Goal: Information Seeking & Learning: Find contact information

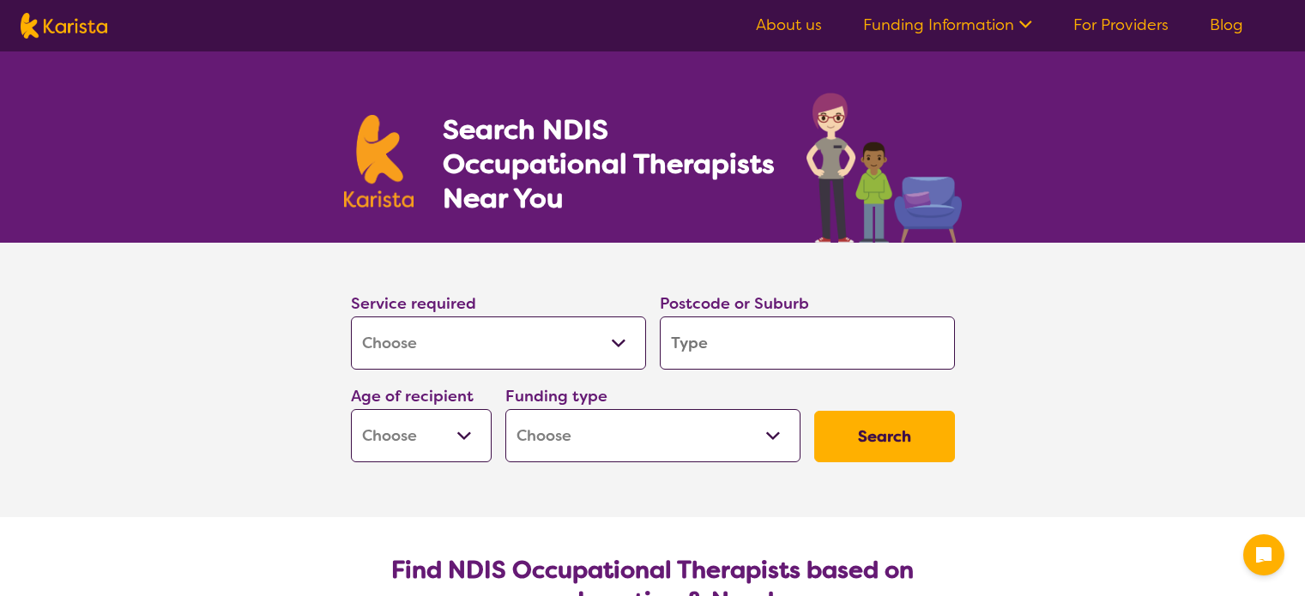
select select "[MEDICAL_DATA]"
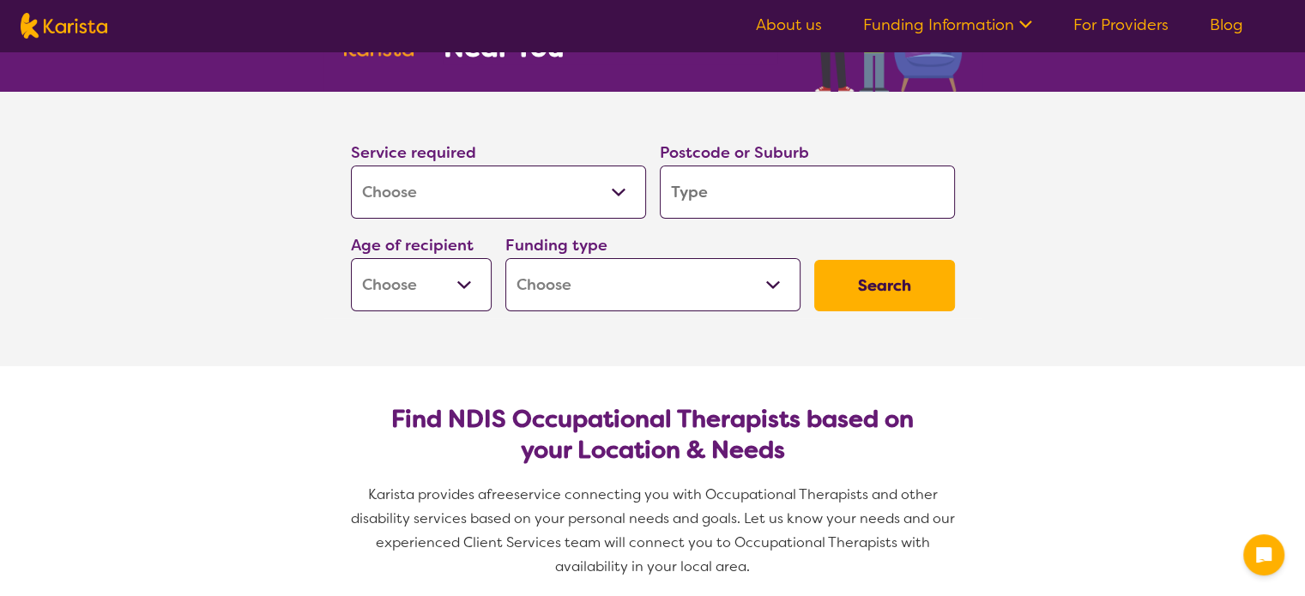
scroll to position [151, 0]
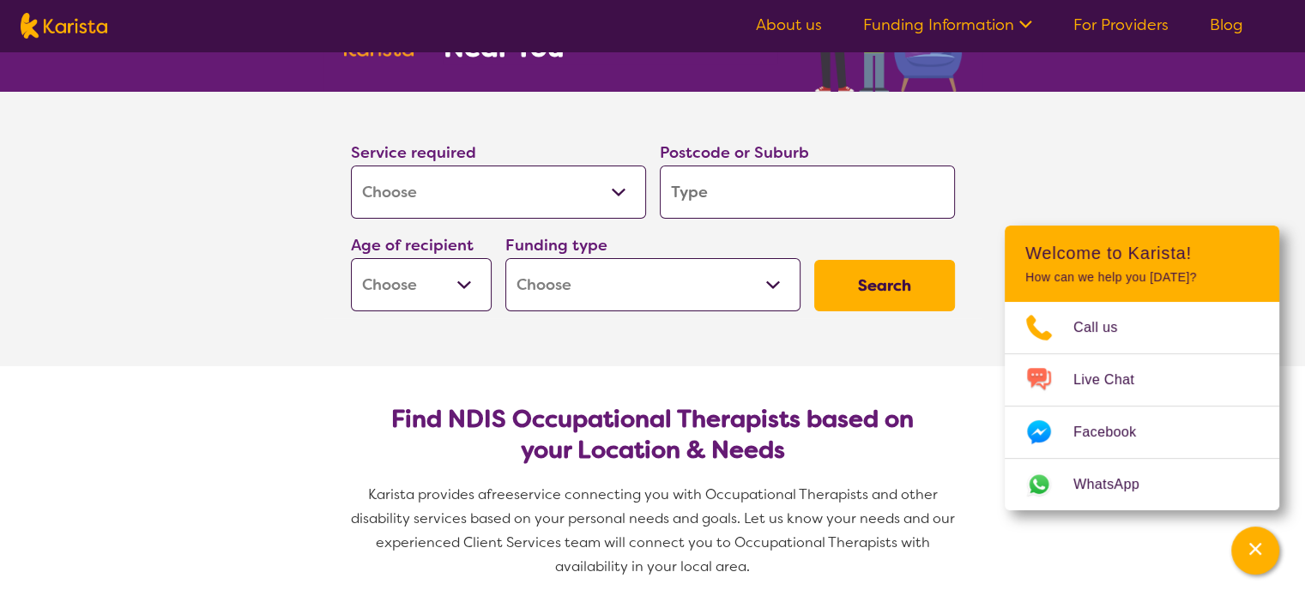
click at [649, 295] on select "Home Care Package (HCP) National Disability Insurance Scheme (NDIS) I don't know" at bounding box center [652, 284] width 295 height 53
select select "NDIS"
click at [505, 258] on select "Home Care Package (HCP) National Disability Insurance Scheme (NDIS) I don't know" at bounding box center [652, 284] width 295 height 53
select select "NDIS"
click at [774, 180] on input "search" at bounding box center [807, 192] width 295 height 53
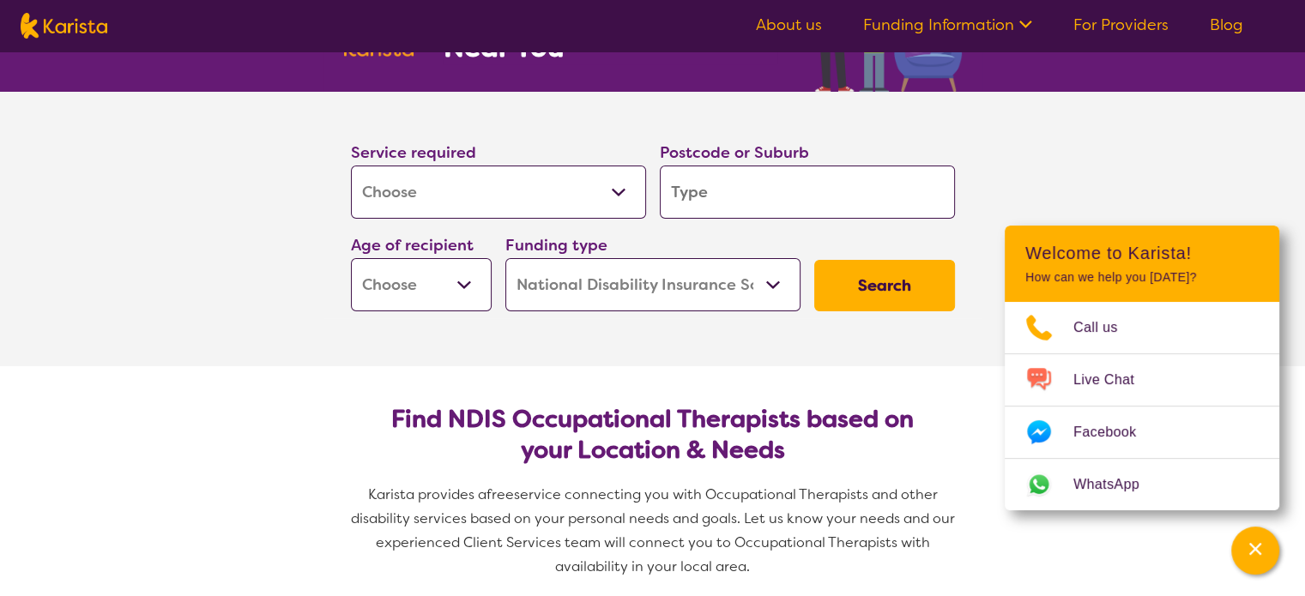
type input "3140"
click at [477, 273] on select "Early Childhood - 0 to 9 Child - 10 to 11 Adolescent - 12 to 17 Adult - 18 to 6…" at bounding box center [421, 284] width 141 height 53
select select "AD"
click at [351, 258] on select "Early Childhood - 0 to 9 Child - 10 to 11 Adolescent - 12 to 17 Adult - 18 to 6…" at bounding box center [421, 284] width 141 height 53
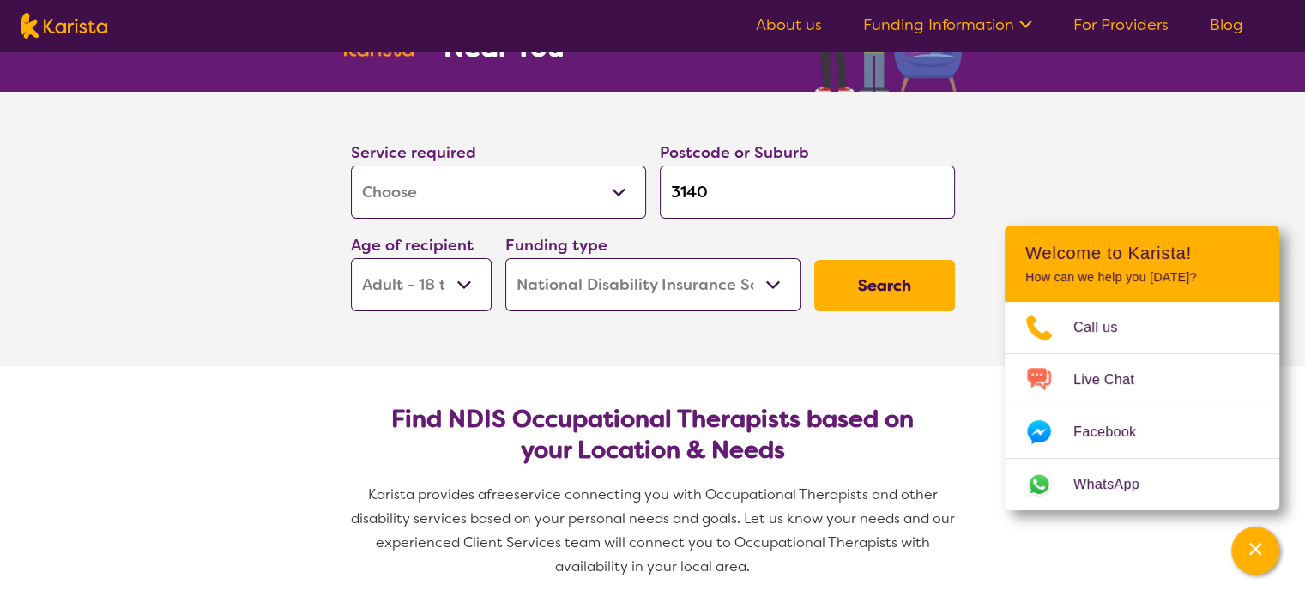
select select "AD"
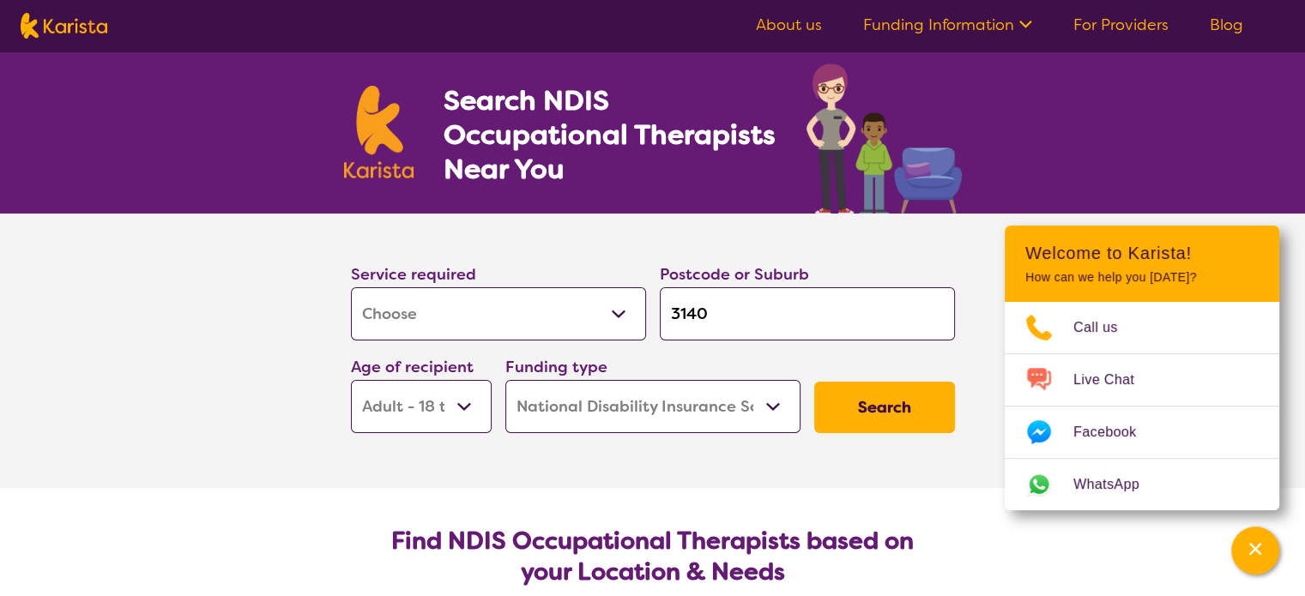
scroll to position [27, 0]
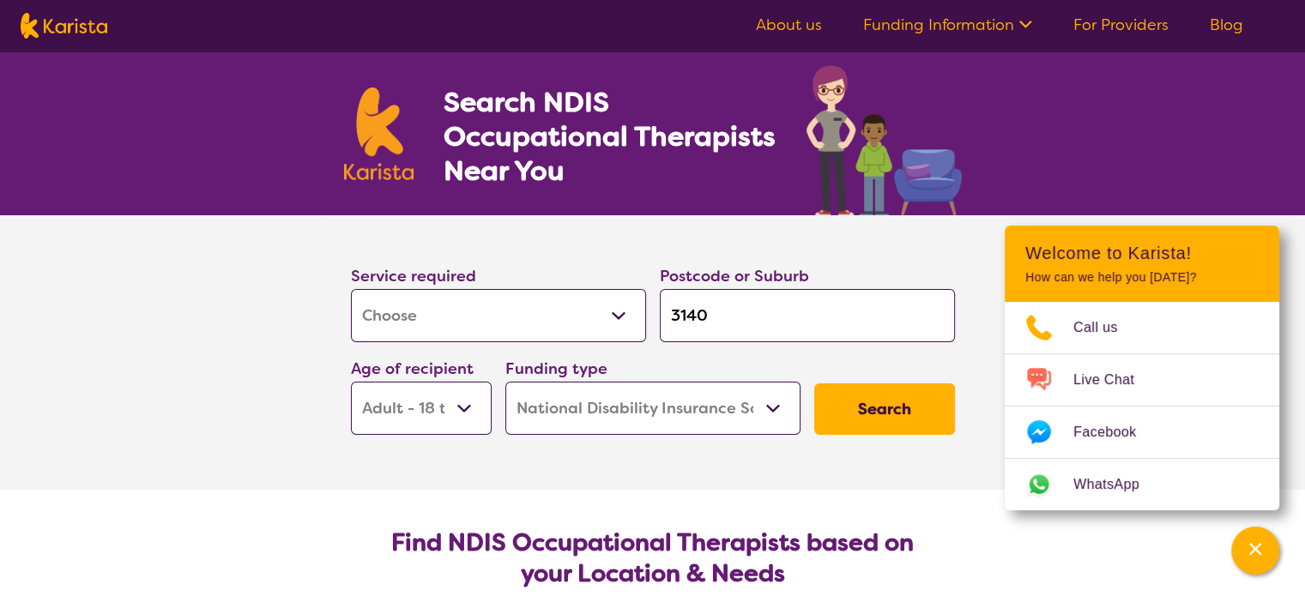
click at [906, 421] on button "Search" at bounding box center [884, 408] width 141 height 51
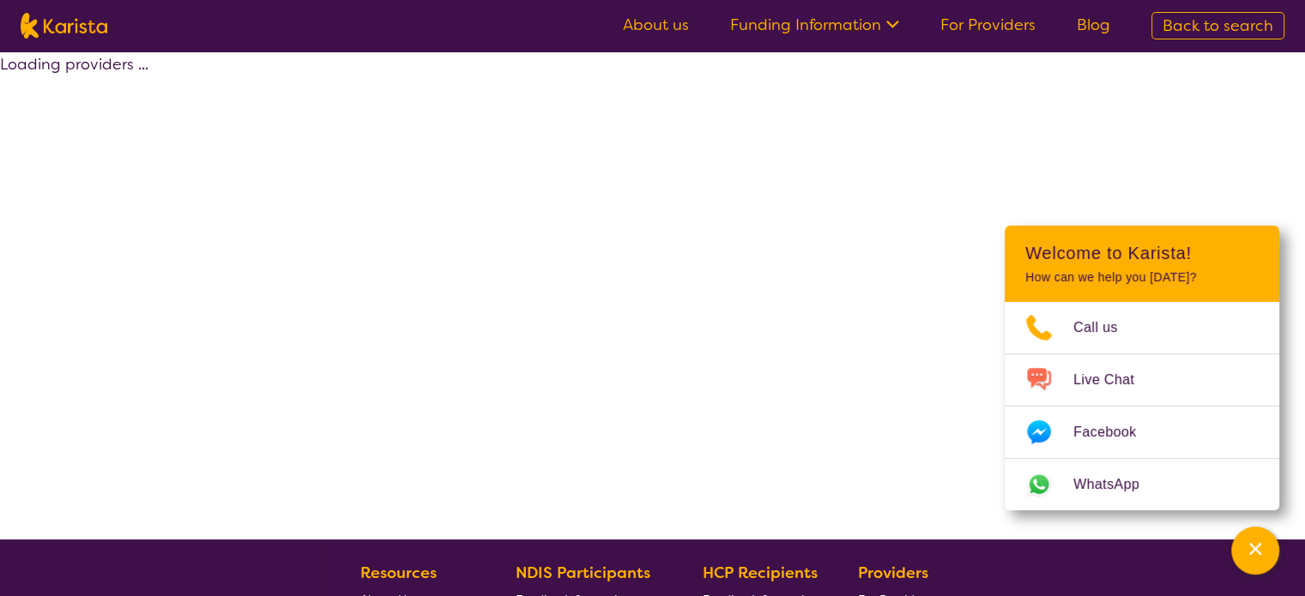
select select "by_score"
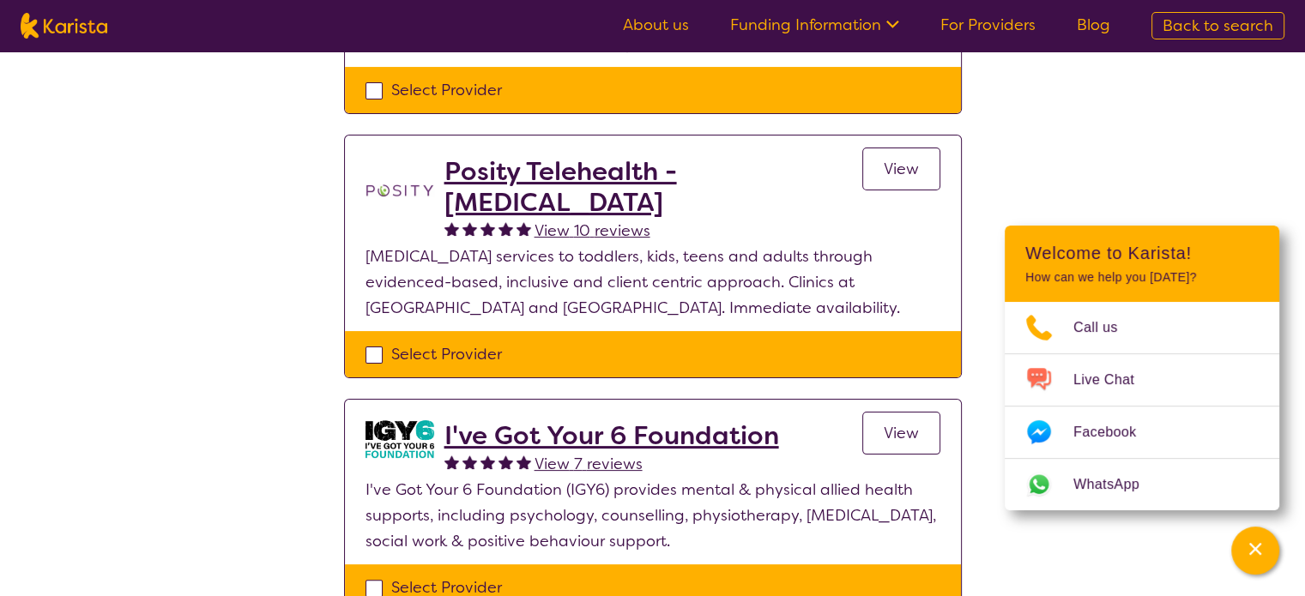
scroll to position [315, 0]
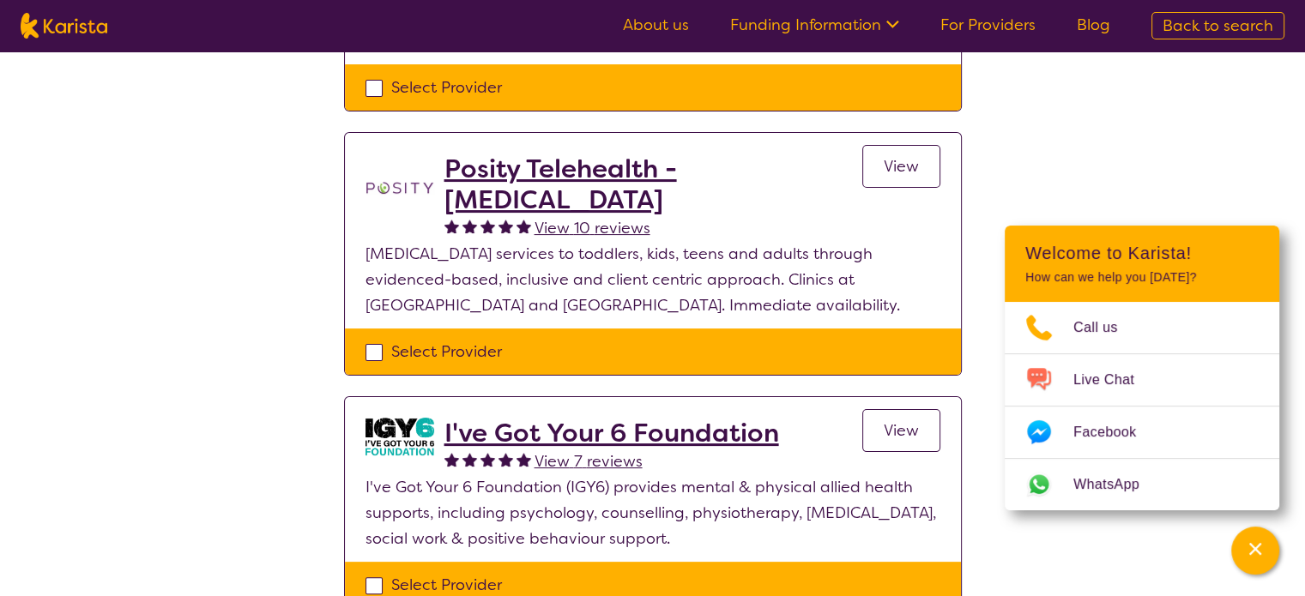
click at [619, 170] on h2 "Posity Telehealth - [MEDICAL_DATA]" at bounding box center [653, 185] width 418 height 62
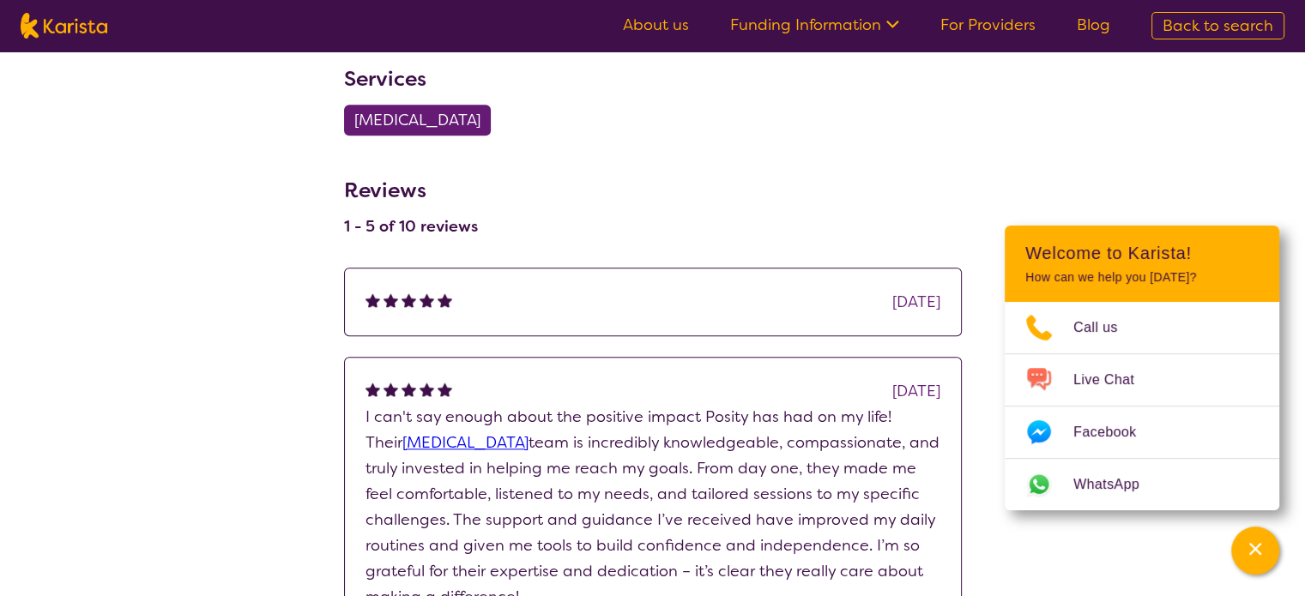
scroll to position [1815, 0]
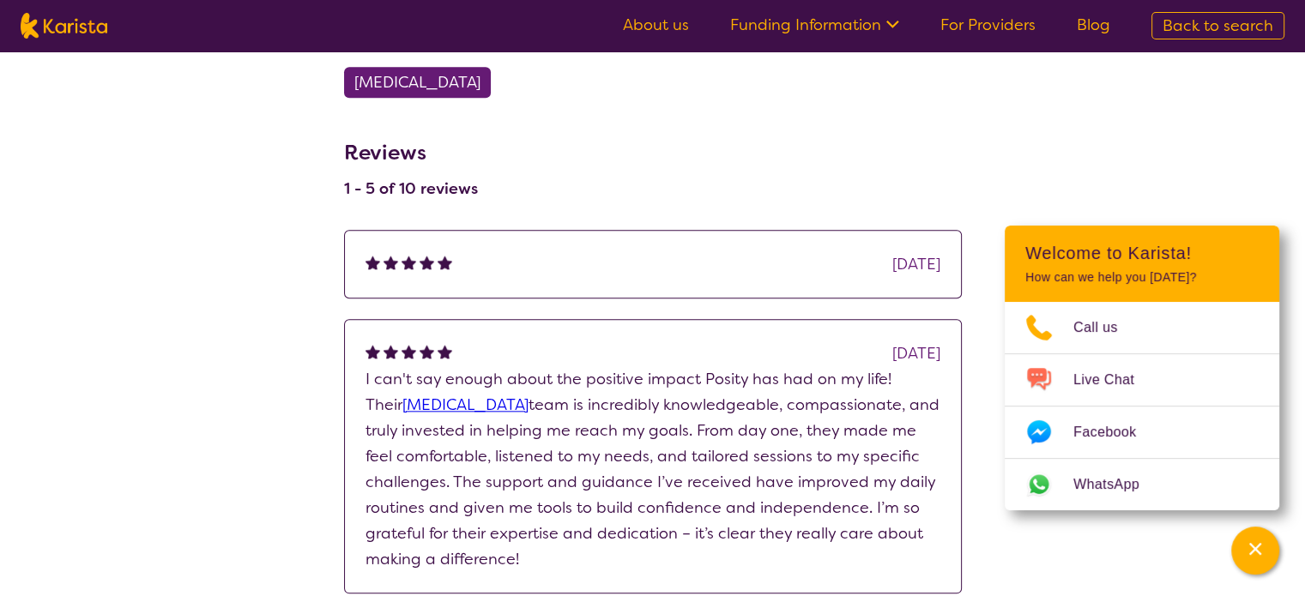
click at [594, 544] on p "I can't say enough about the positive impact Posity has had on my life! Their […" at bounding box center [652, 469] width 575 height 206
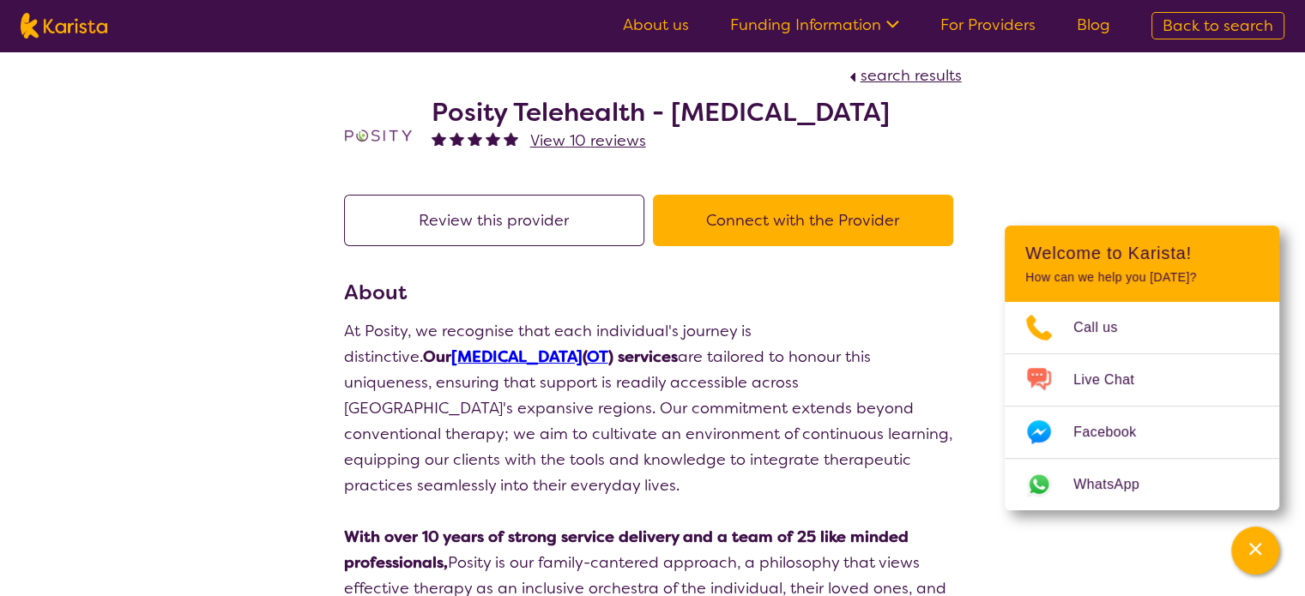
scroll to position [0, 0]
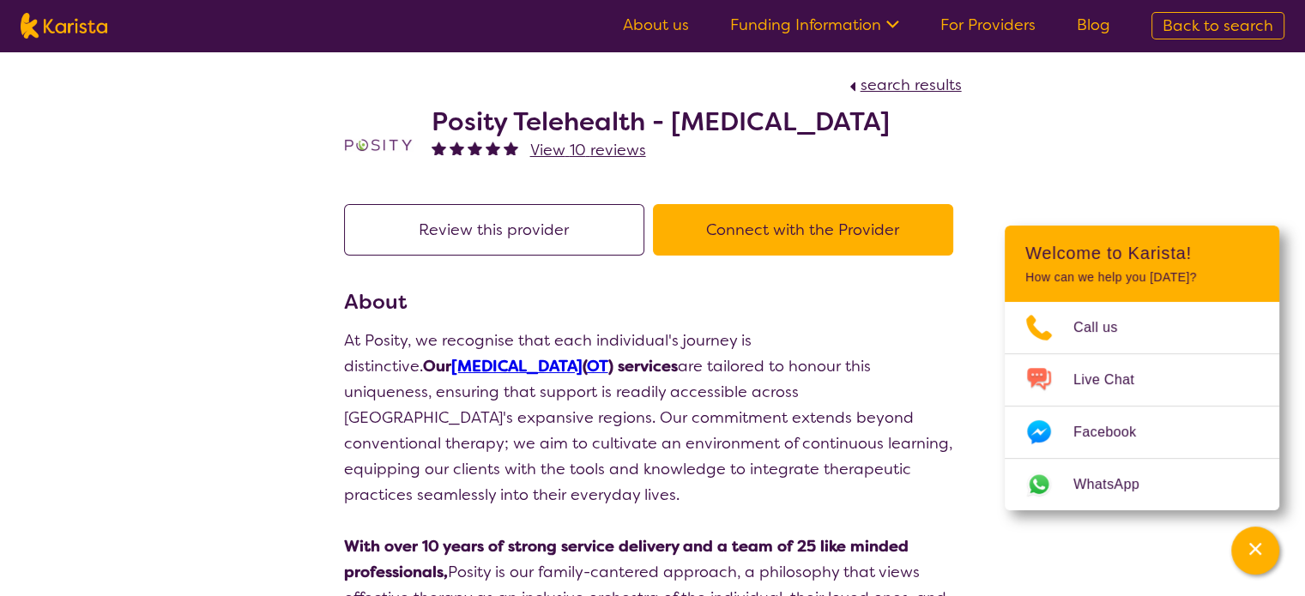
drag, startPoint x: 672, startPoint y: 128, endPoint x: 899, endPoint y: 110, distance: 228.1
drag, startPoint x: 899, startPoint y: 110, endPoint x: 818, endPoint y: 133, distance: 84.7
click at [818, 133] on h2 "Posity Telehealth - [MEDICAL_DATA]" at bounding box center [661, 121] width 458 height 31
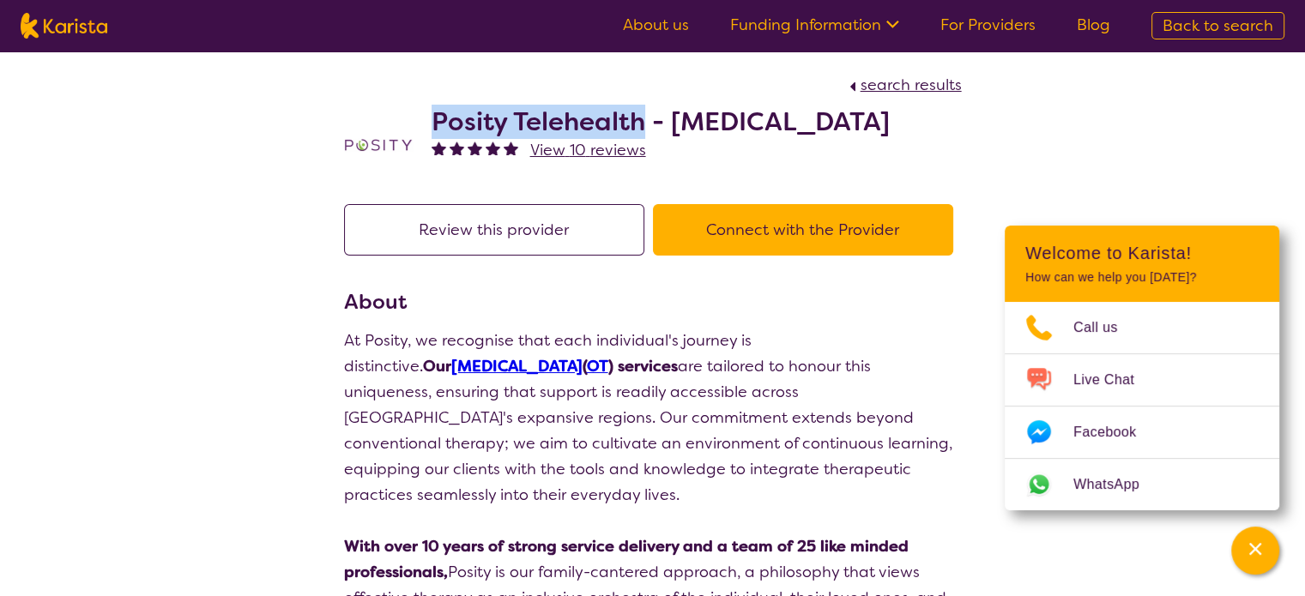
drag, startPoint x: 648, startPoint y: 123, endPoint x: 435, endPoint y: 113, distance: 213.0
click at [435, 113] on h2 "Posity Telehealth - [MEDICAL_DATA]" at bounding box center [661, 121] width 458 height 31
copy h2 "Posity Telehealth"
